Goal: Find specific page/section: Find specific page/section

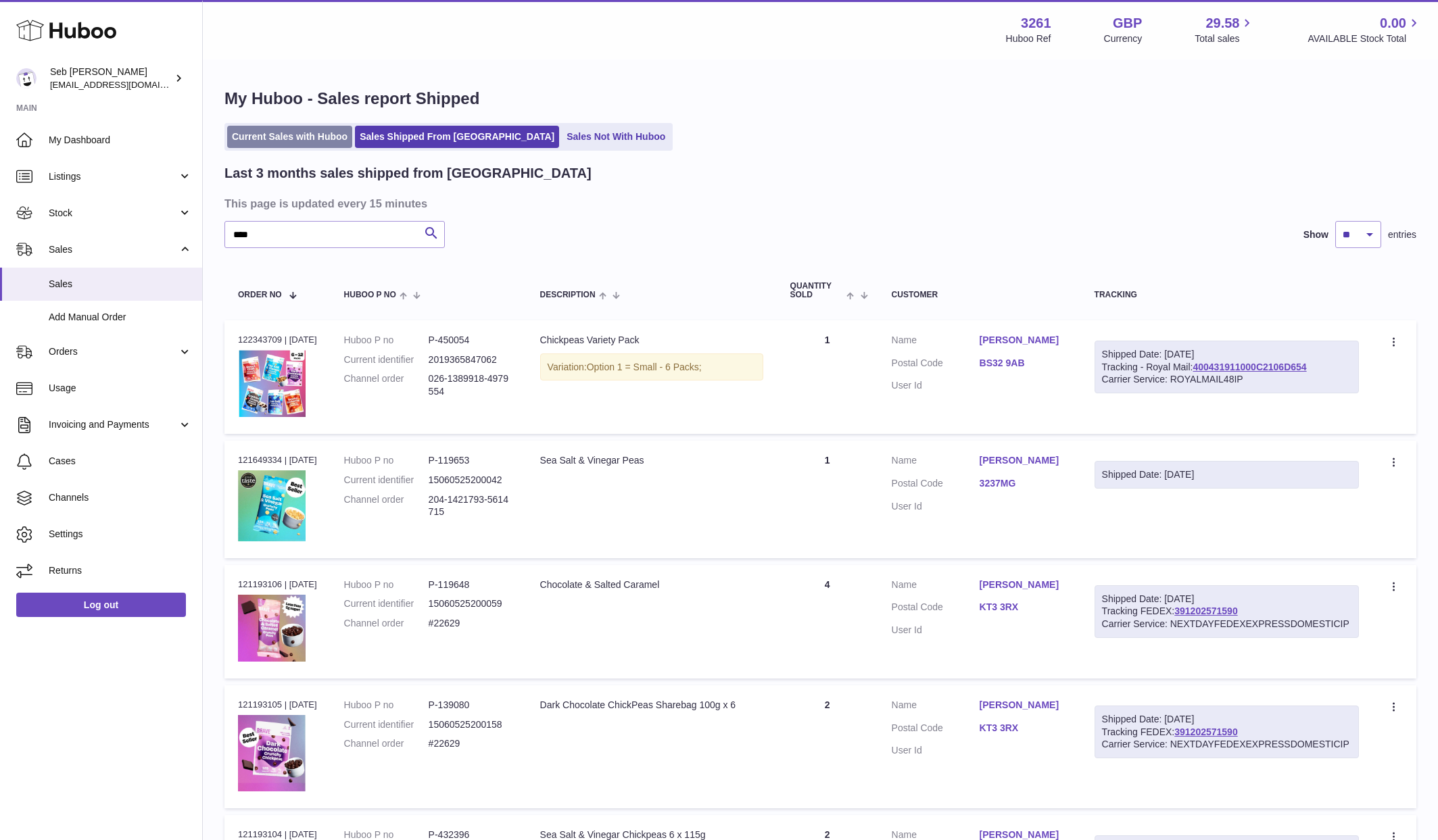
click at [328, 128] on link "Current Sales with Huboo" at bounding box center [289, 137] width 125 height 22
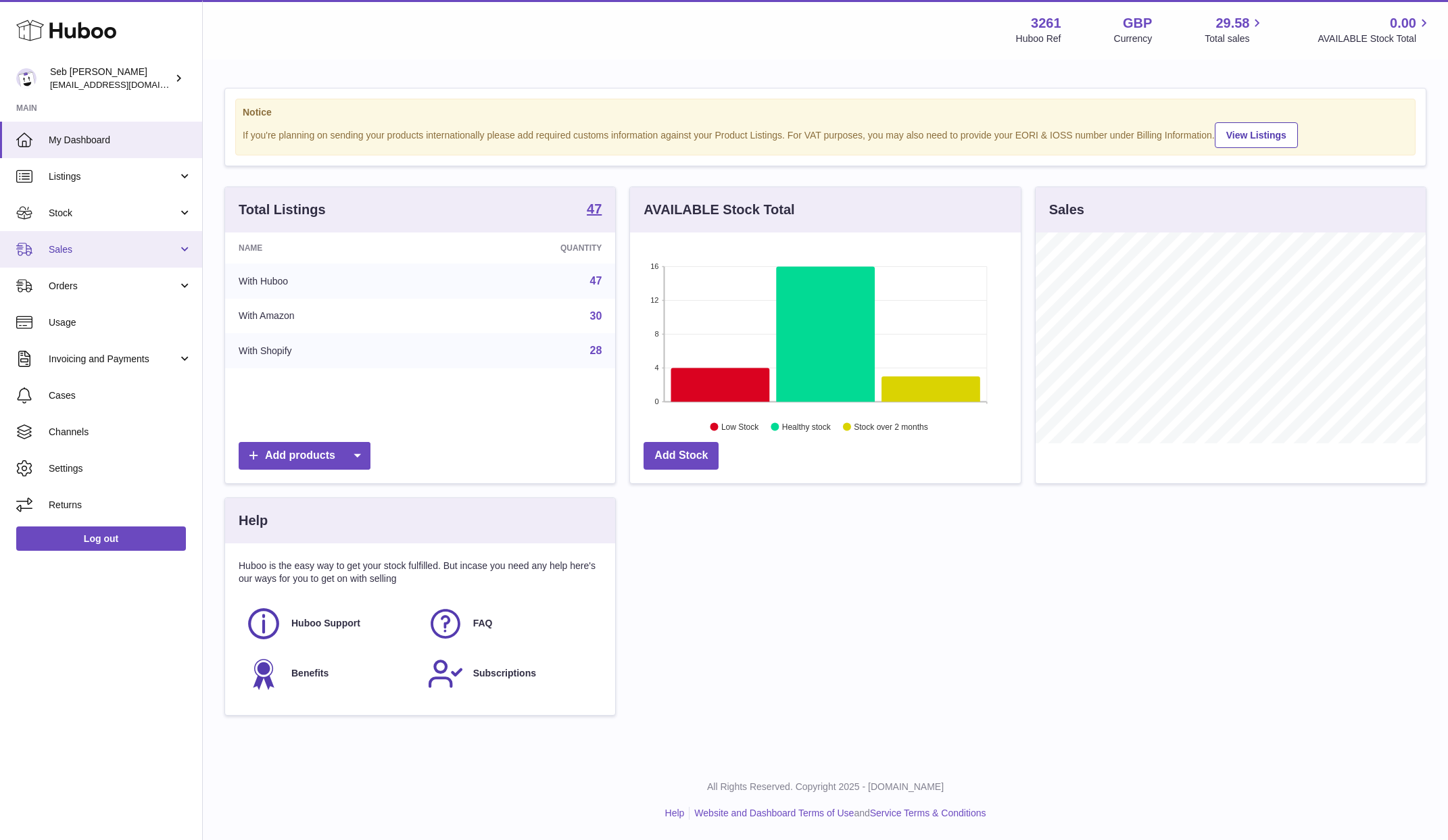
scroll to position [211, 390]
click at [145, 241] on link "Sales" at bounding box center [101, 249] width 202 height 37
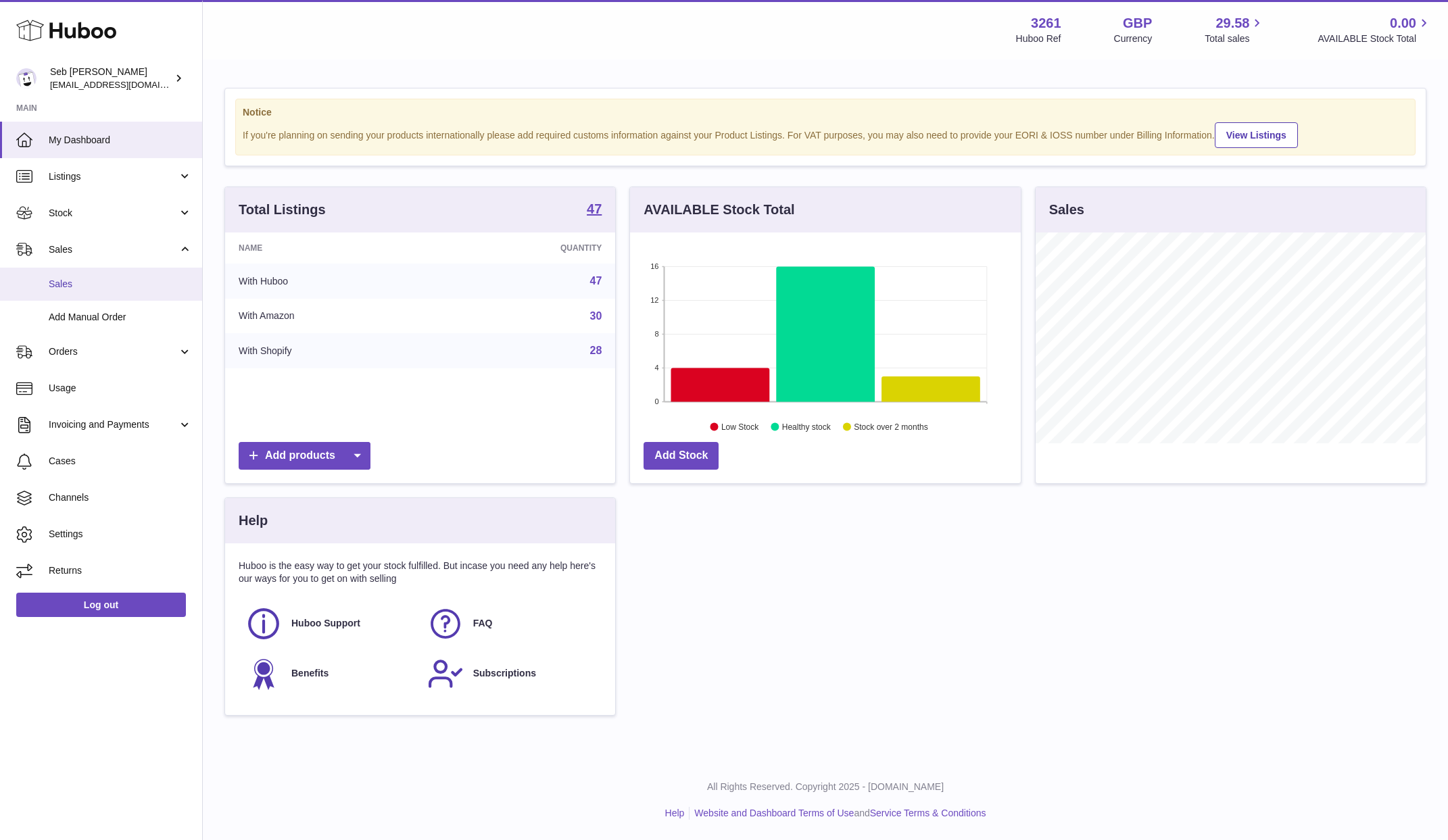
click at [138, 297] on link "Sales" at bounding box center [101, 285] width 202 height 33
